Goal: Find specific page/section: Find specific page/section

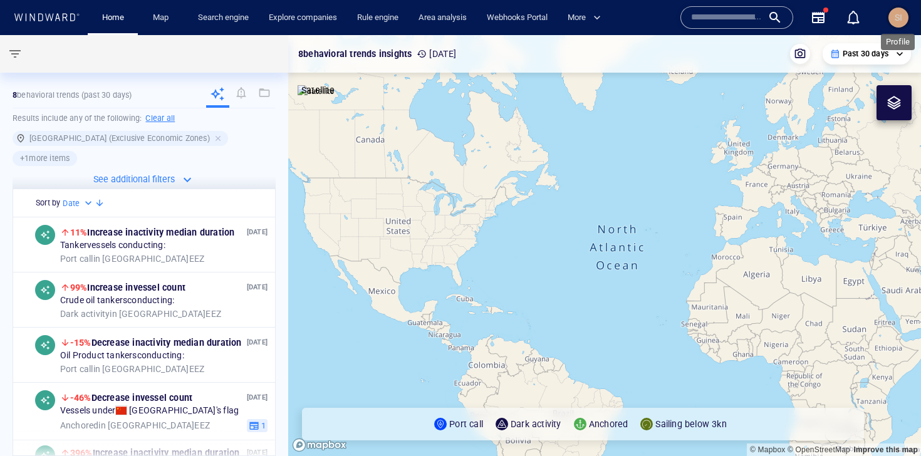
click at [901, 19] on span "SI" at bounding box center [898, 18] width 8 height 10
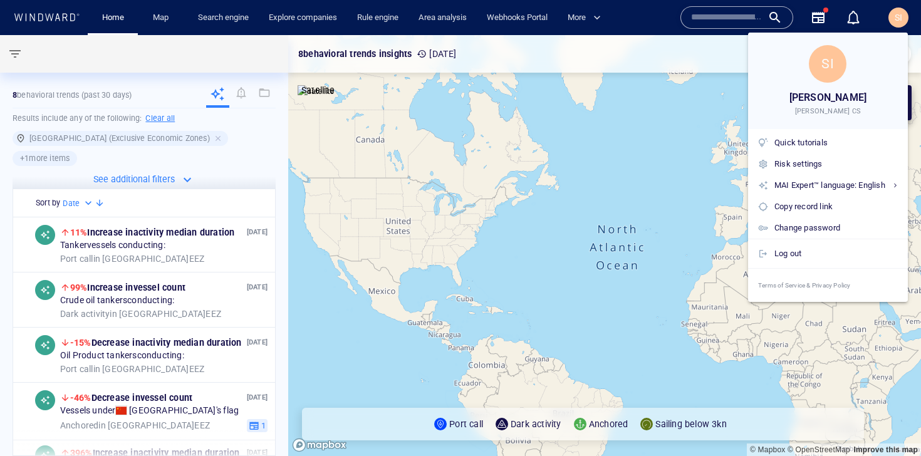
click at [634, 15] on div at bounding box center [460, 228] width 921 height 456
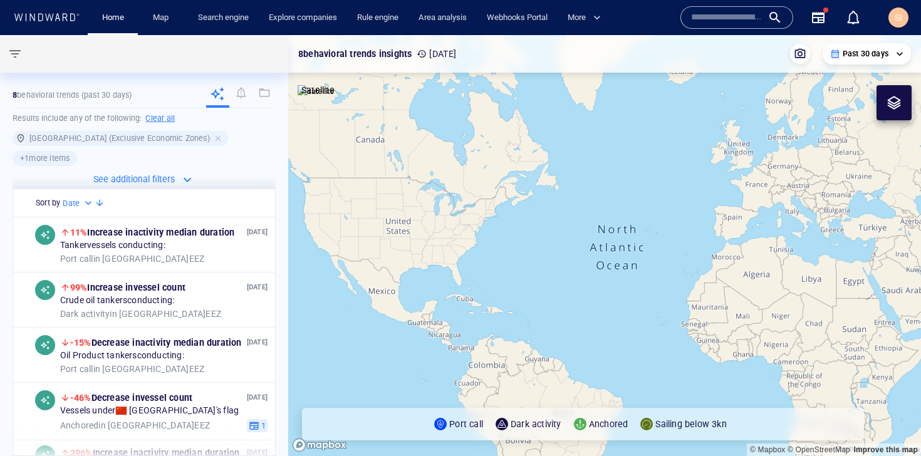
click at [742, 19] on input "text" at bounding box center [726, 17] width 71 height 19
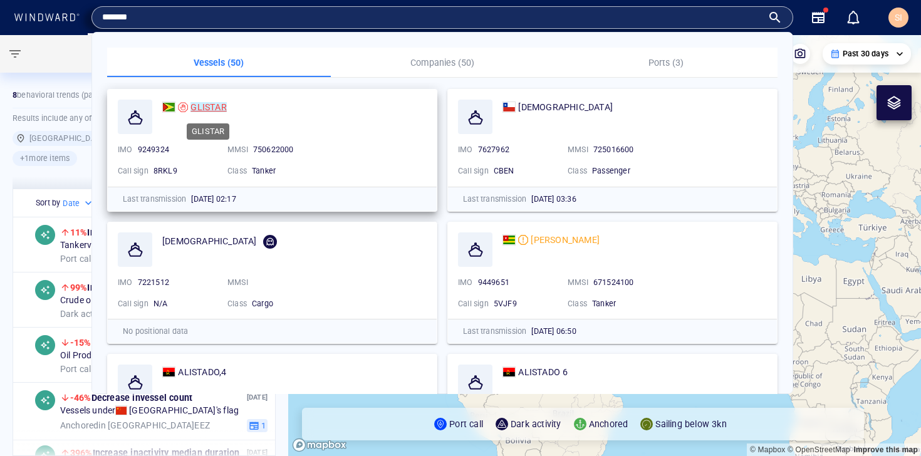
type input "*******"
click at [219, 106] on mark "GLISTAR" at bounding box center [208, 107] width 36 height 10
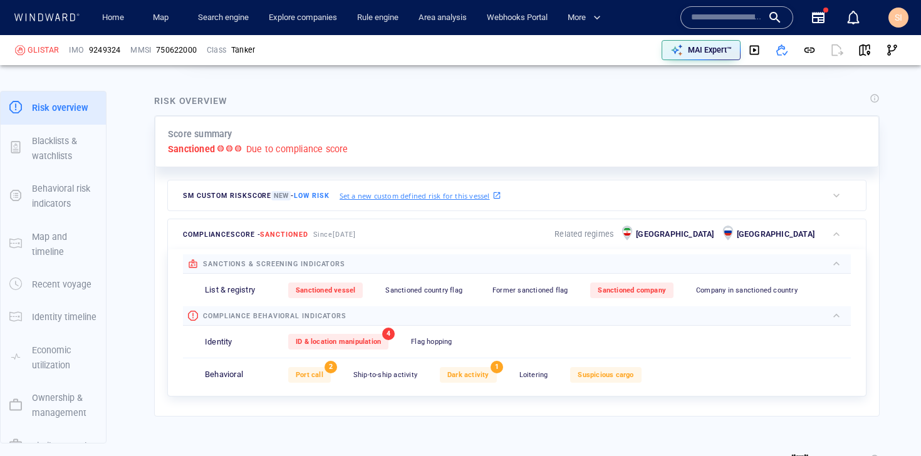
scroll to position [259, 0]
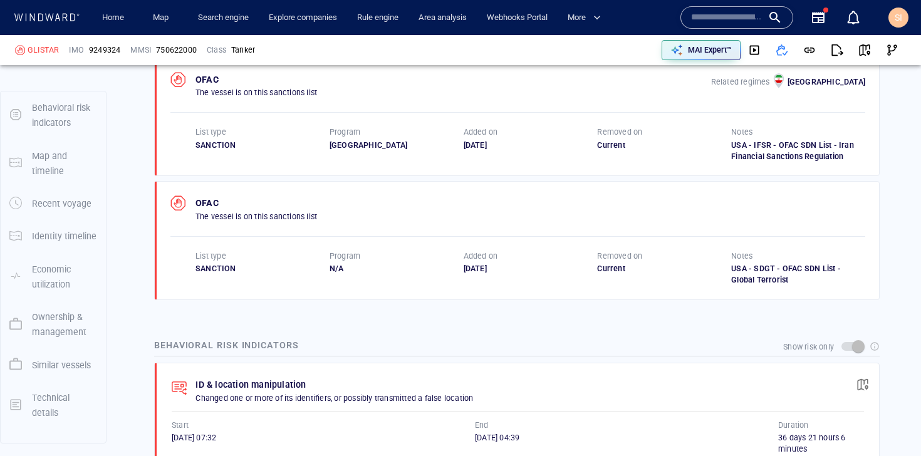
scroll to position [65, 0]
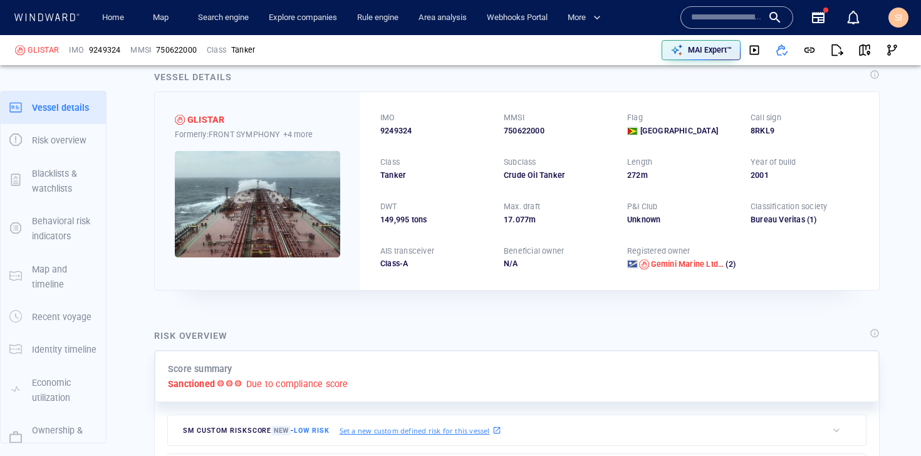
scroll to position [28, 0]
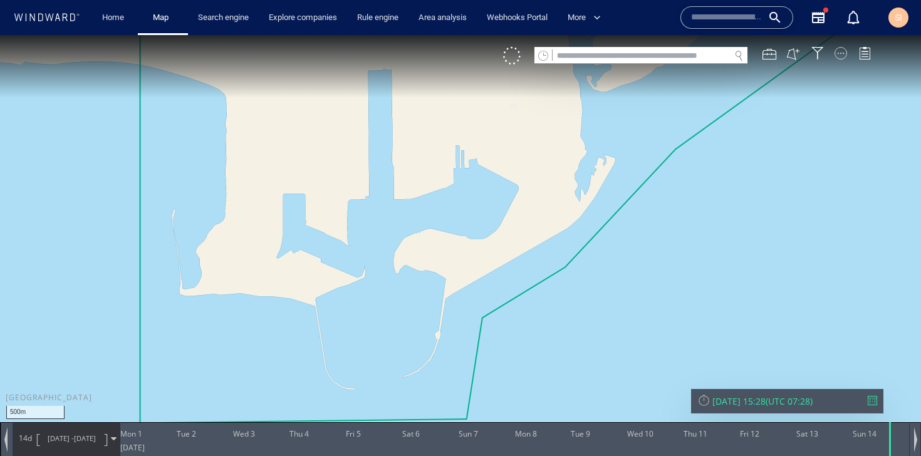
click at [841, 57] on div at bounding box center [840, 53] width 13 height 13
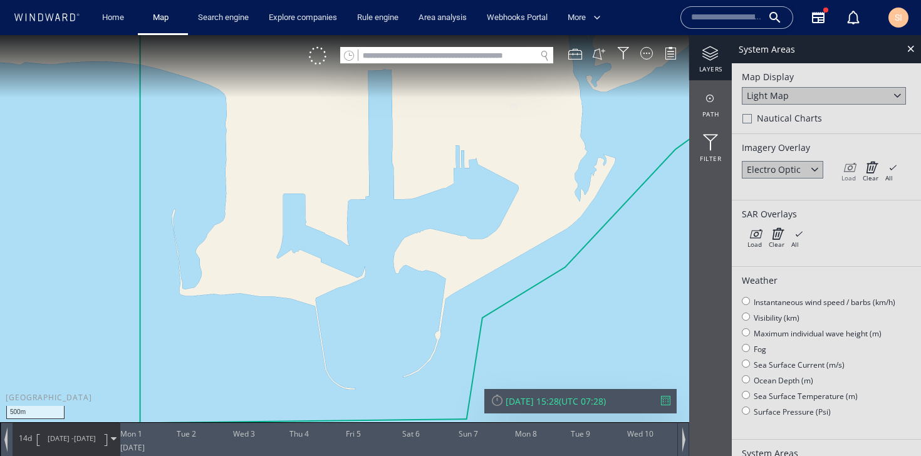
click at [846, 171] on icon at bounding box center [848, 167] width 14 height 13
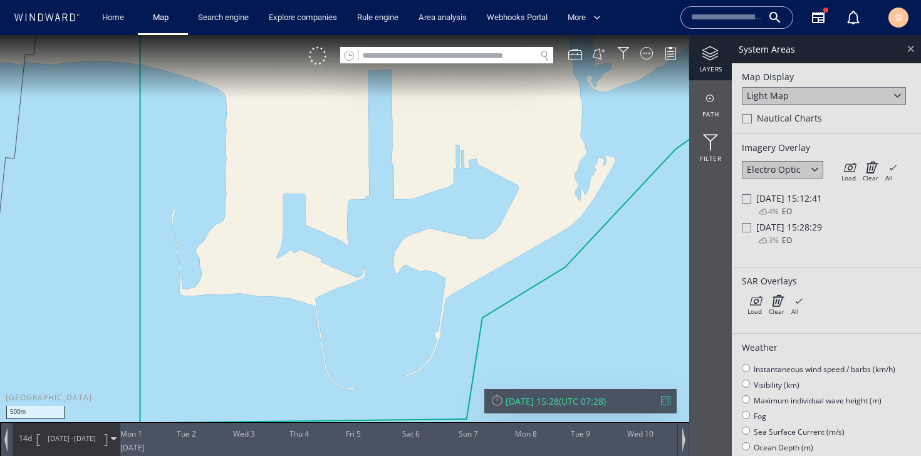
click at [912, 46] on div at bounding box center [910, 48] width 14 height 14
